Goal: Check status: Check status

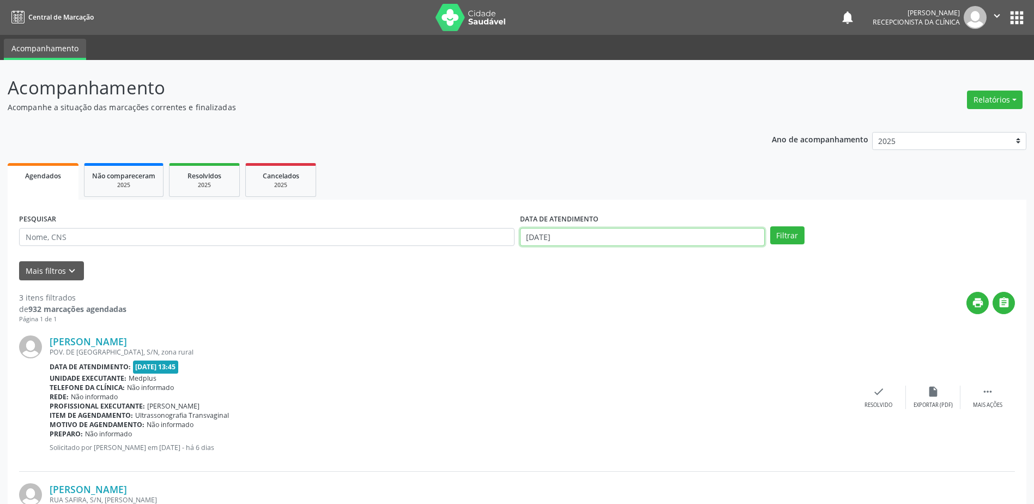
click at [616, 233] on input "[DATE]" at bounding box center [642, 237] width 245 height 19
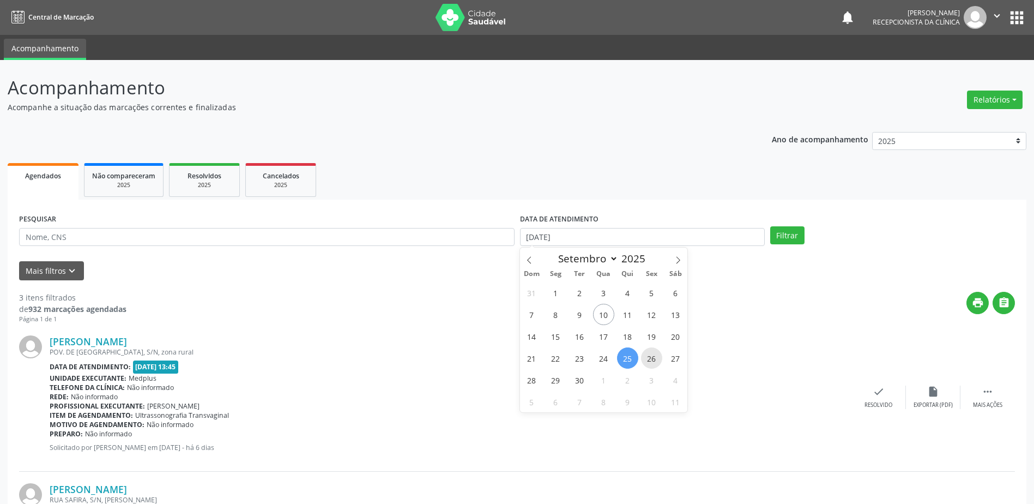
click at [654, 362] on span "26" at bounding box center [651, 357] width 21 height 21
type input "[DATE]"
click at [789, 237] on button "Filtrar" at bounding box center [788, 235] width 34 height 19
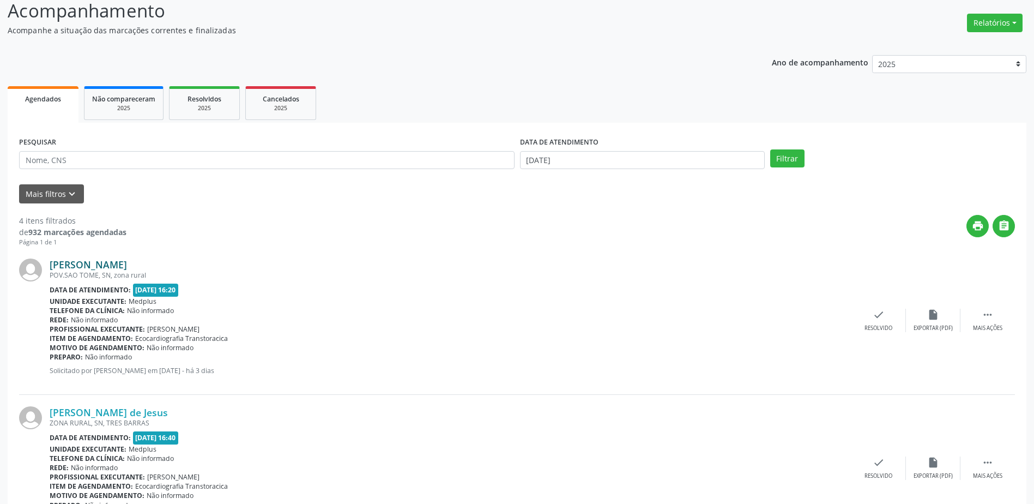
scroll to position [48, 0]
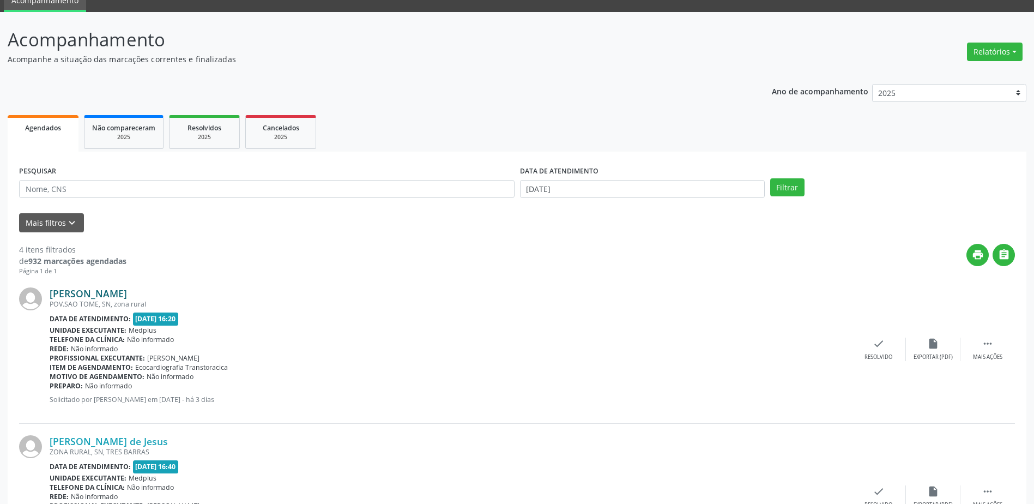
click at [127, 295] on link "[PERSON_NAME]" at bounding box center [88, 293] width 77 height 12
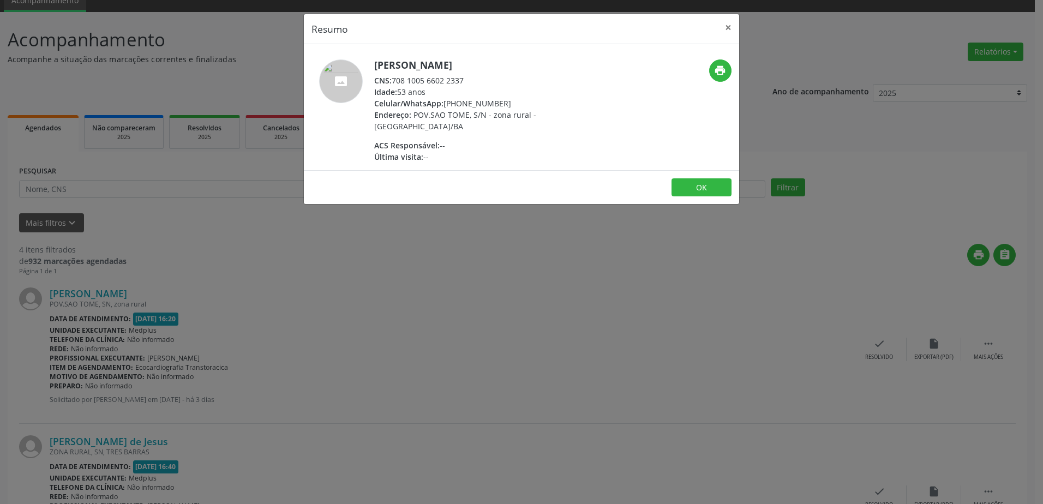
click at [497, 274] on div "Resumo × [PERSON_NAME] CNS: 708 1005 6602 2337 Idade: 53 anos Celular/WhatsApp:…" at bounding box center [521, 252] width 1043 height 504
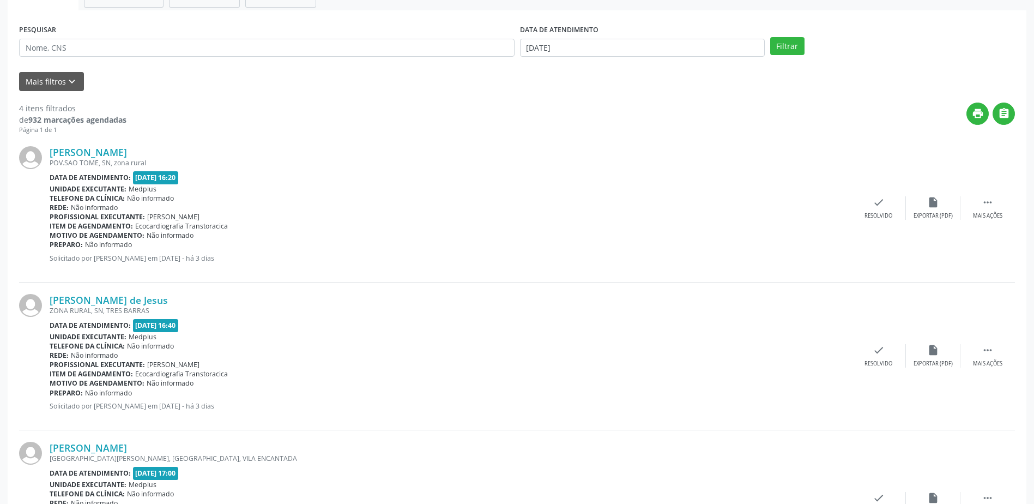
scroll to position [266, 0]
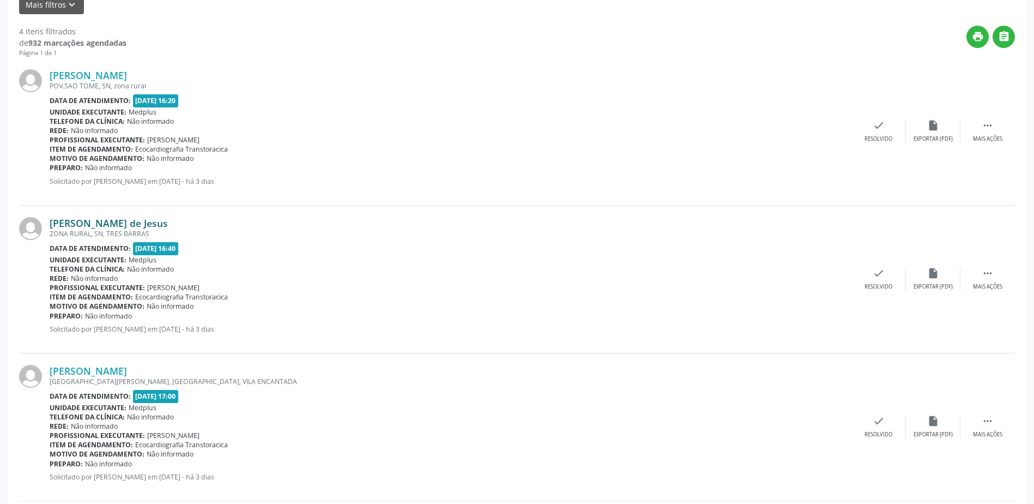
click at [118, 227] on link "[PERSON_NAME] de Jesus" at bounding box center [109, 223] width 118 height 12
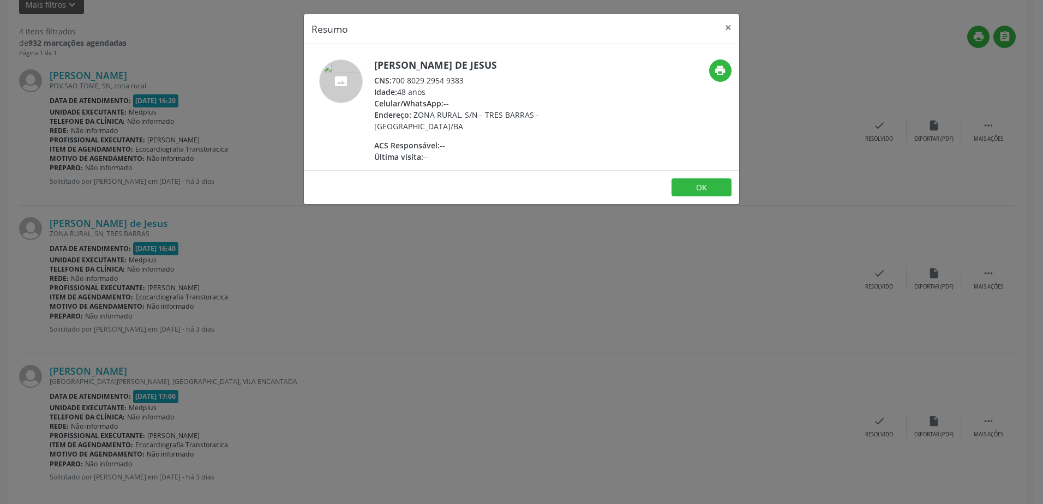
click at [504, 274] on div "Resumo × [PERSON_NAME] de Jesus CNS: 700 8029 2954 9383 Idade: 48 anos Celular/…" at bounding box center [521, 252] width 1043 height 504
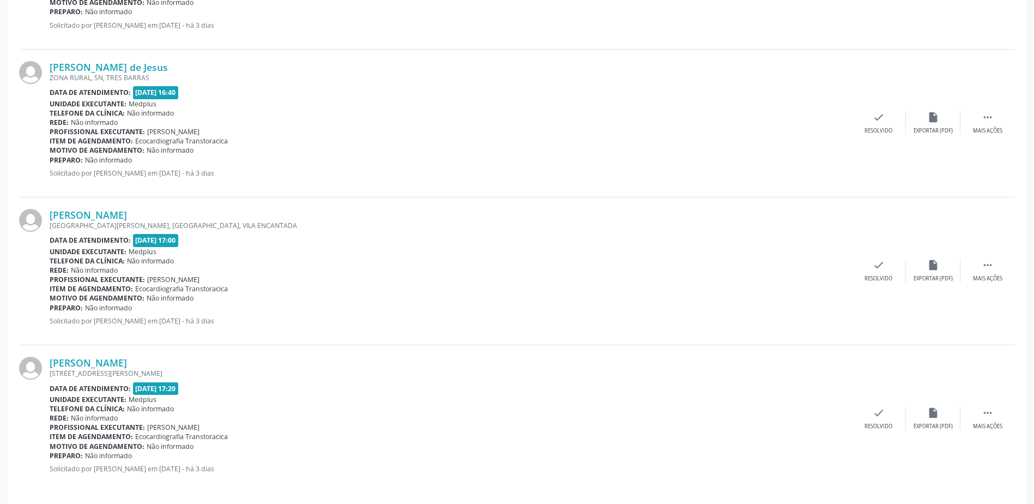
scroll to position [430, 0]
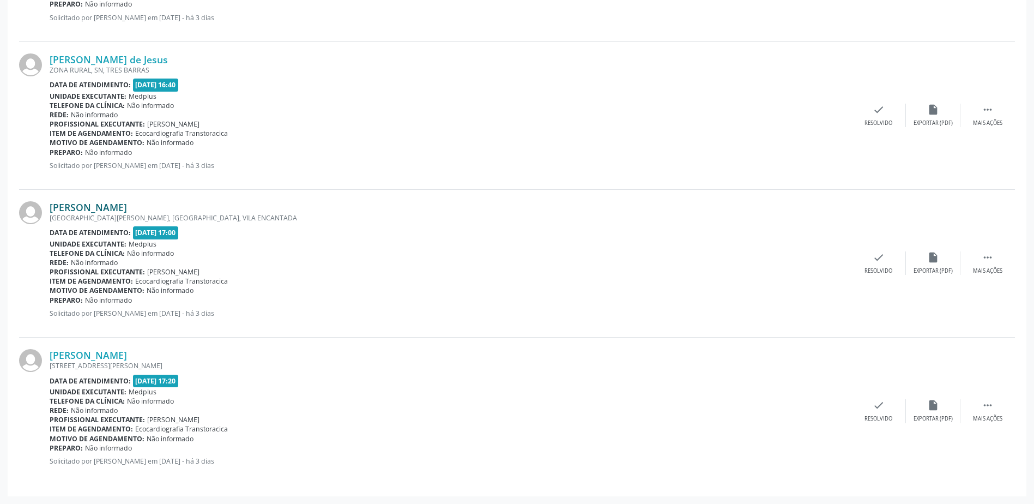
click at [127, 203] on link "[PERSON_NAME]" at bounding box center [88, 207] width 77 height 12
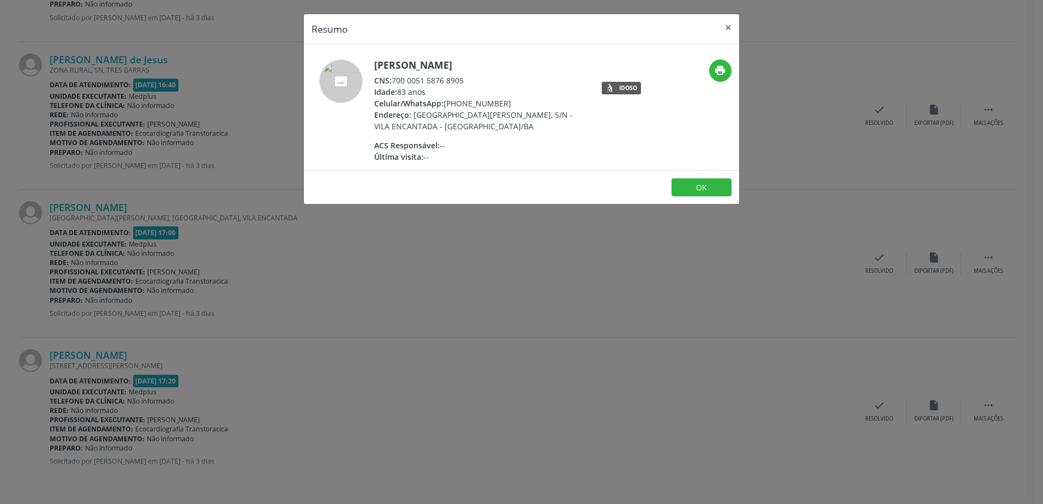
click at [413, 252] on div "Resumo × [PERSON_NAME] CNS: 700 0051 5876 8905 Idade: 83 anos Celular/WhatsApp:…" at bounding box center [521, 252] width 1043 height 504
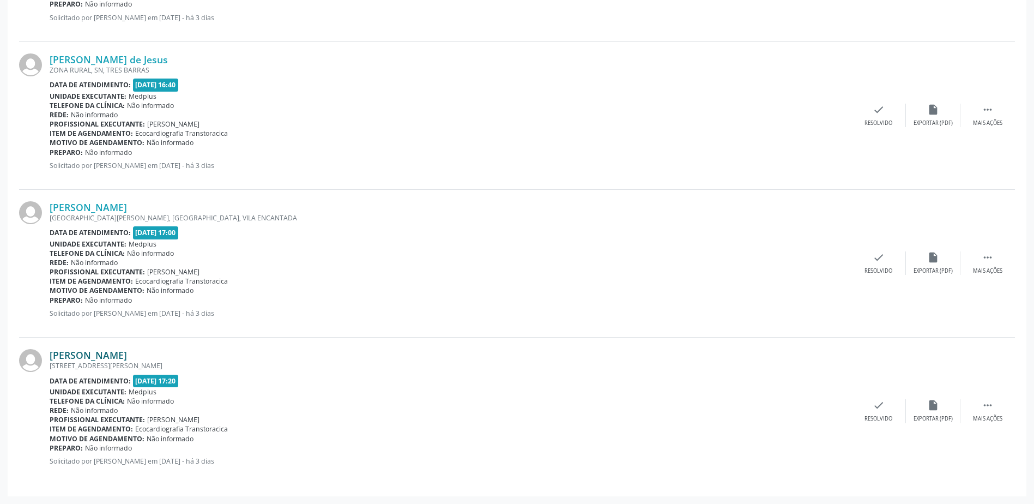
click at [112, 355] on link "[PERSON_NAME]" at bounding box center [88, 355] width 77 height 12
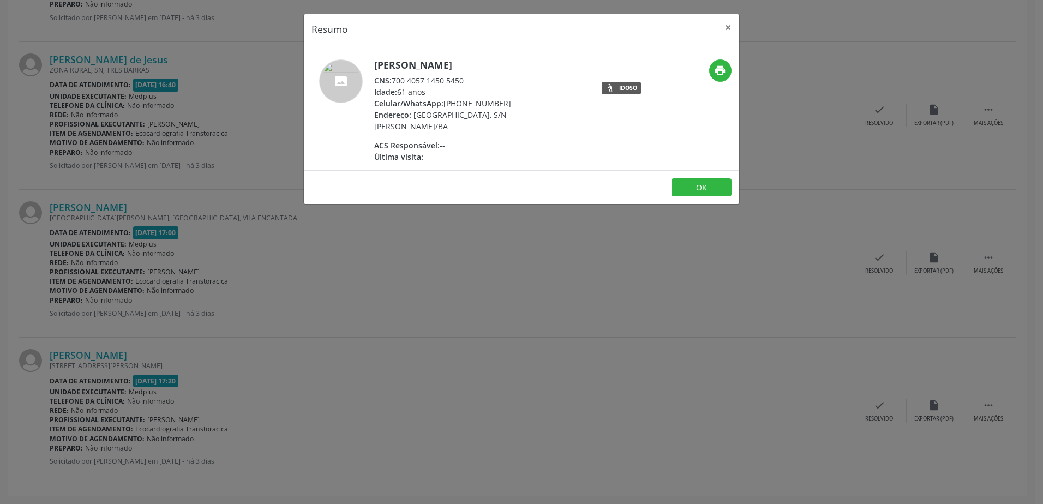
click at [446, 303] on div "Resumo × [PERSON_NAME] CNS: 700 4057 1450 5450 Idade: 61 anos Celular/WhatsApp:…" at bounding box center [521, 252] width 1043 height 504
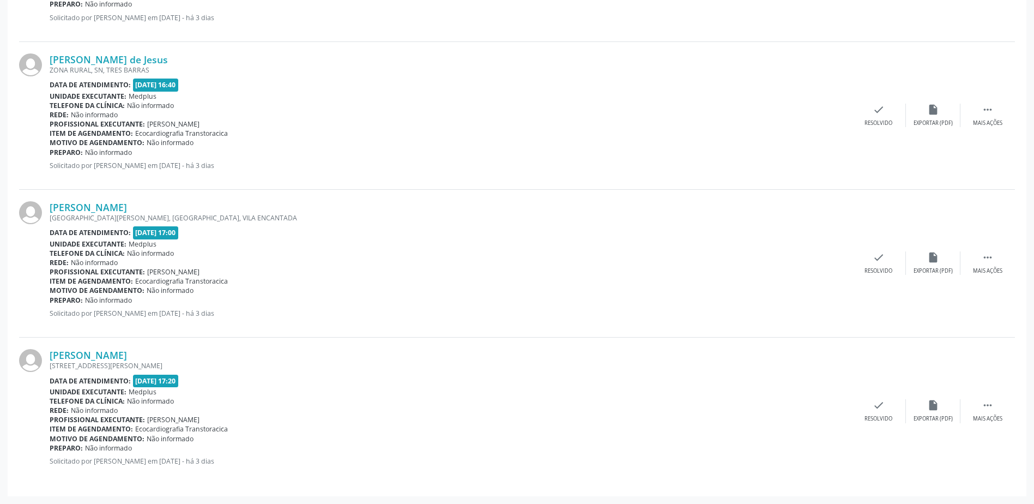
click at [610, 389] on div "Unidade executante: Medplus" at bounding box center [451, 391] width 802 height 9
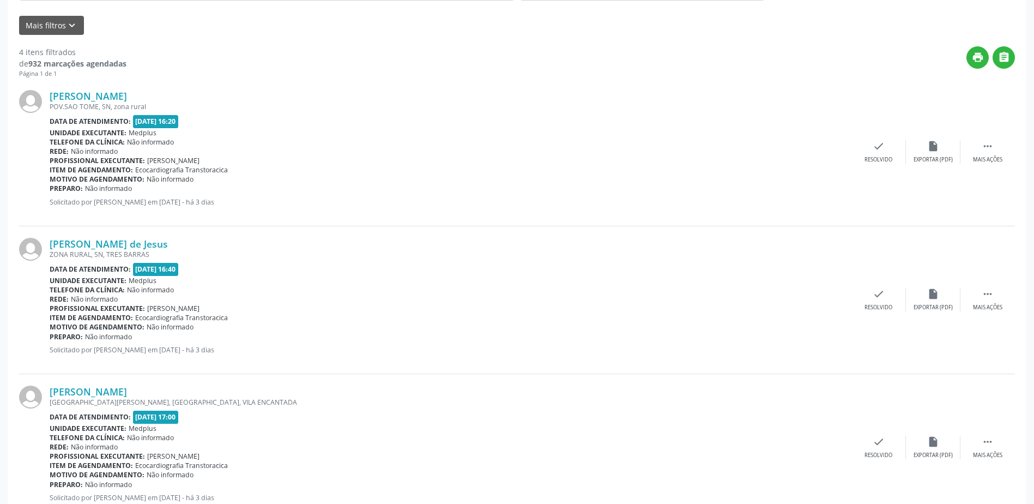
scroll to position [0, 0]
